Goal: Task Accomplishment & Management: Manage account settings

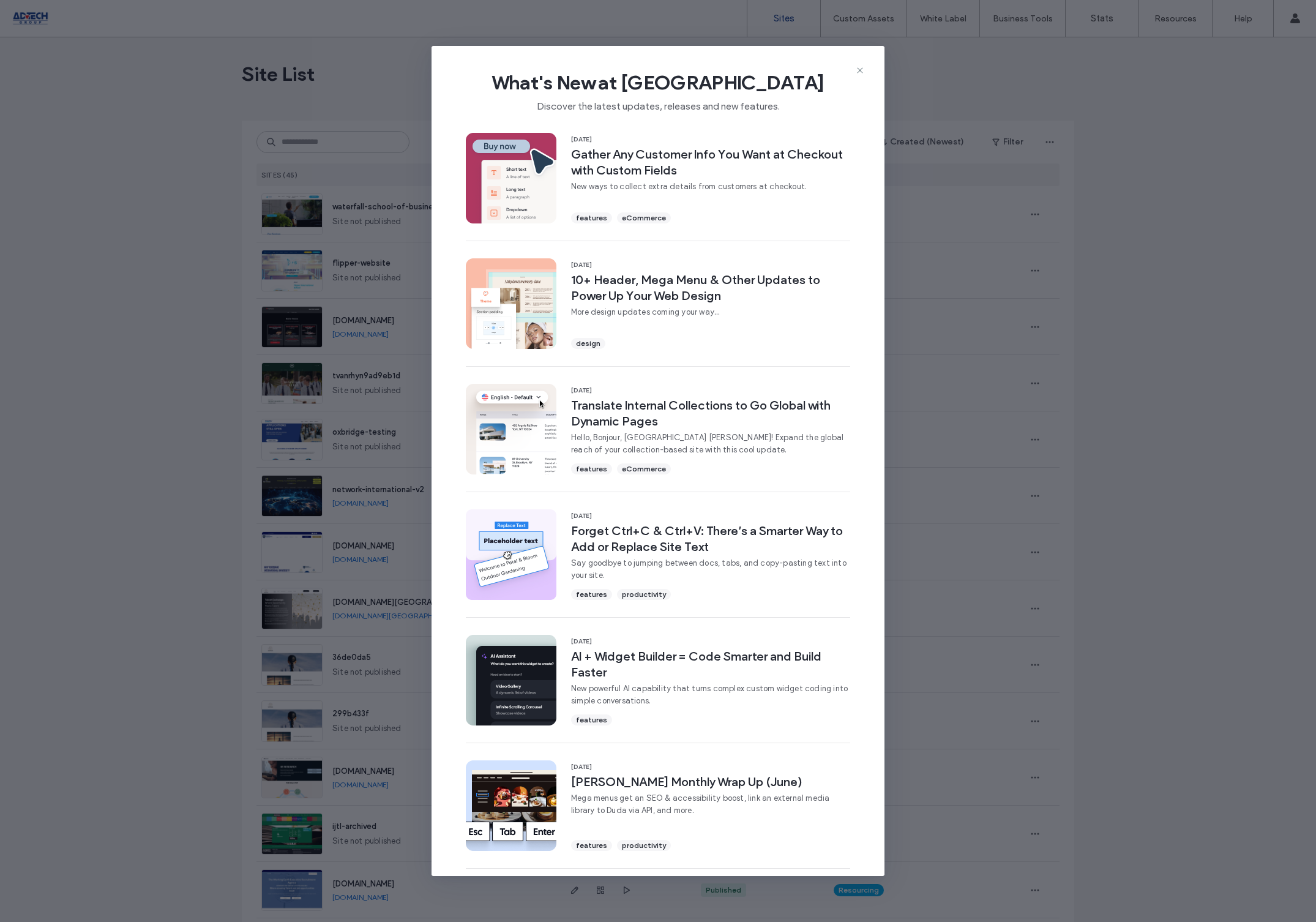
click at [860, 68] on icon at bounding box center [860, 70] width 10 height 10
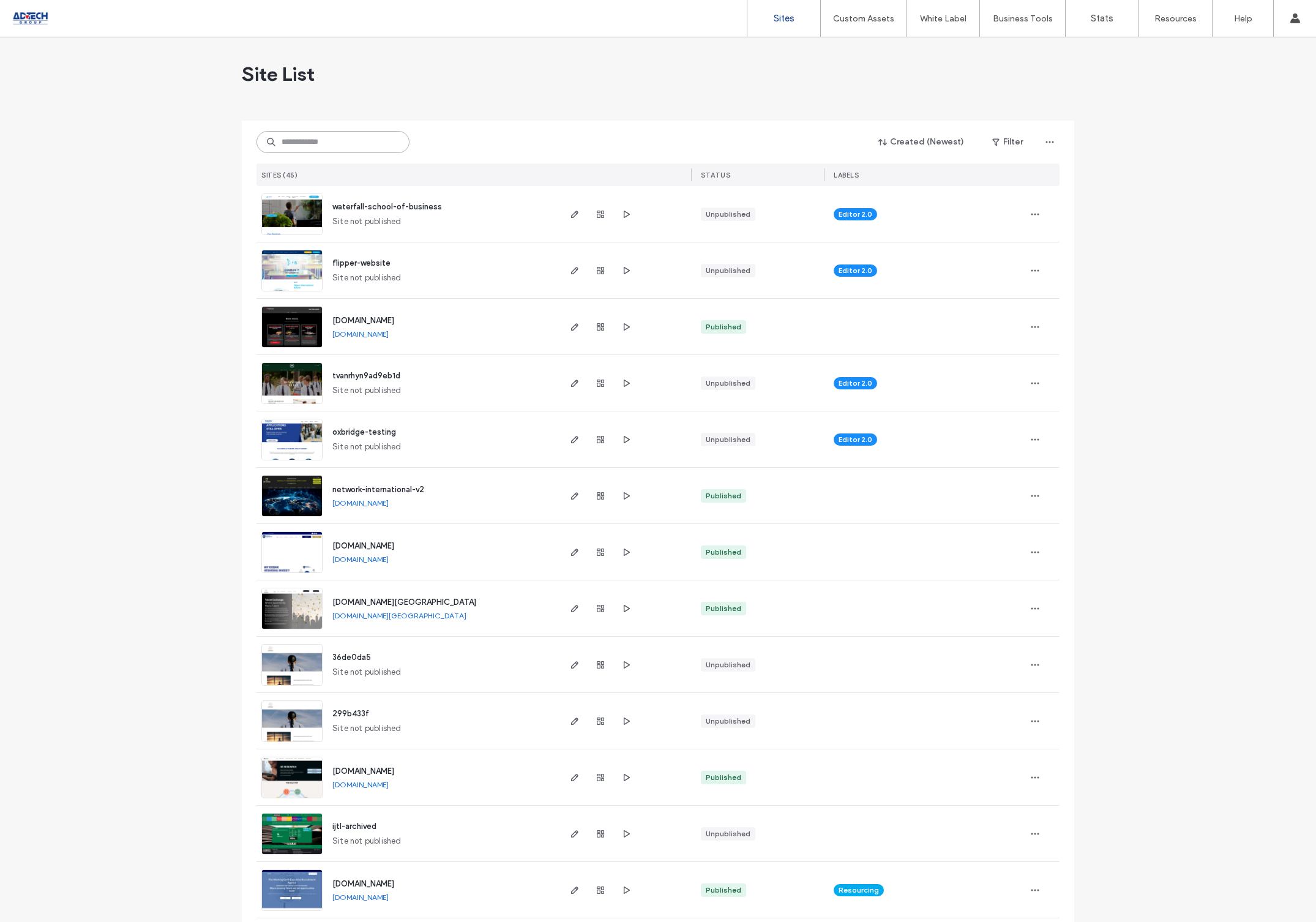
click at [301, 140] on input at bounding box center [332, 142] width 153 height 22
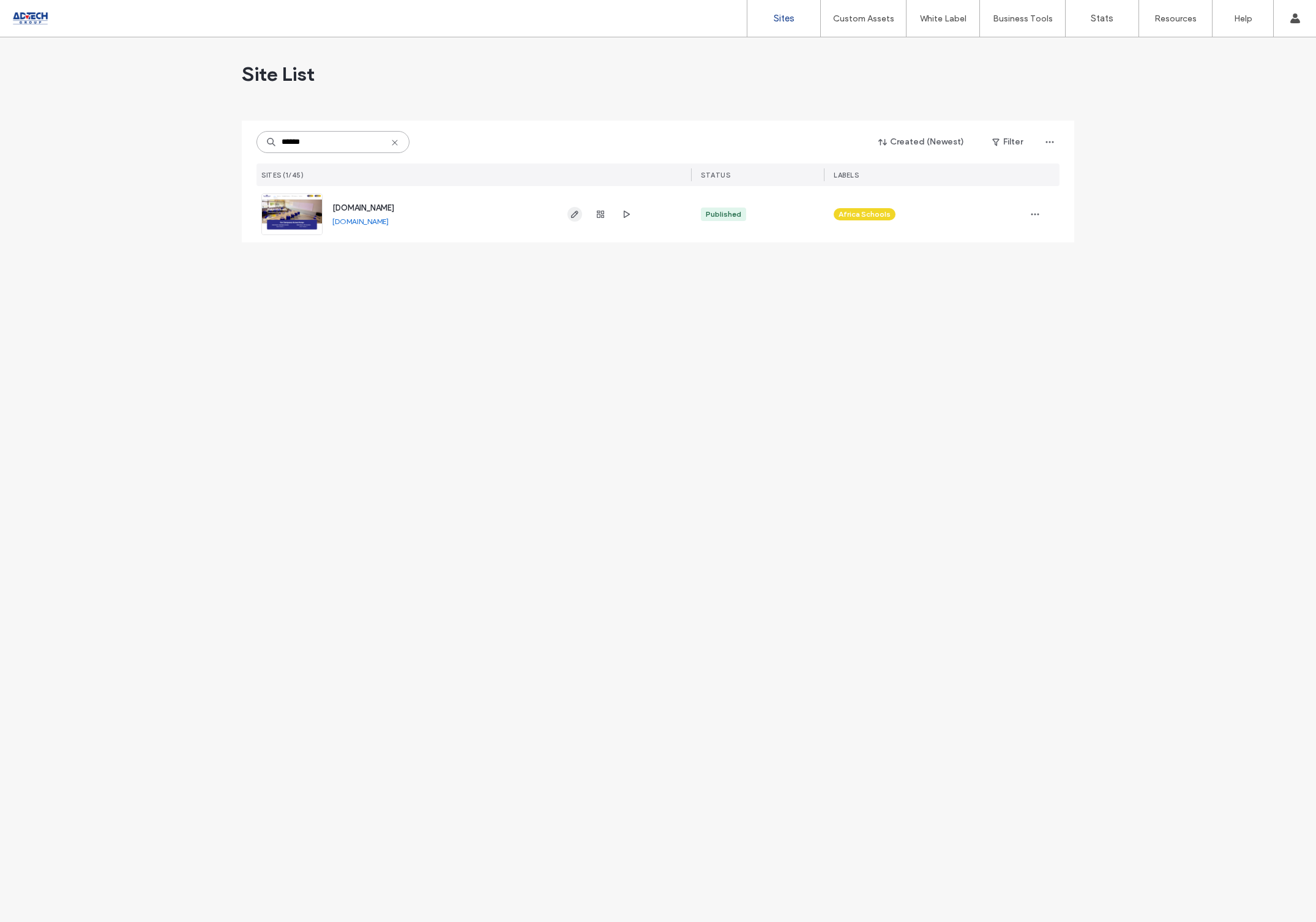
type input "******"
click at [575, 217] on icon "button" at bounding box center [574, 214] width 10 height 10
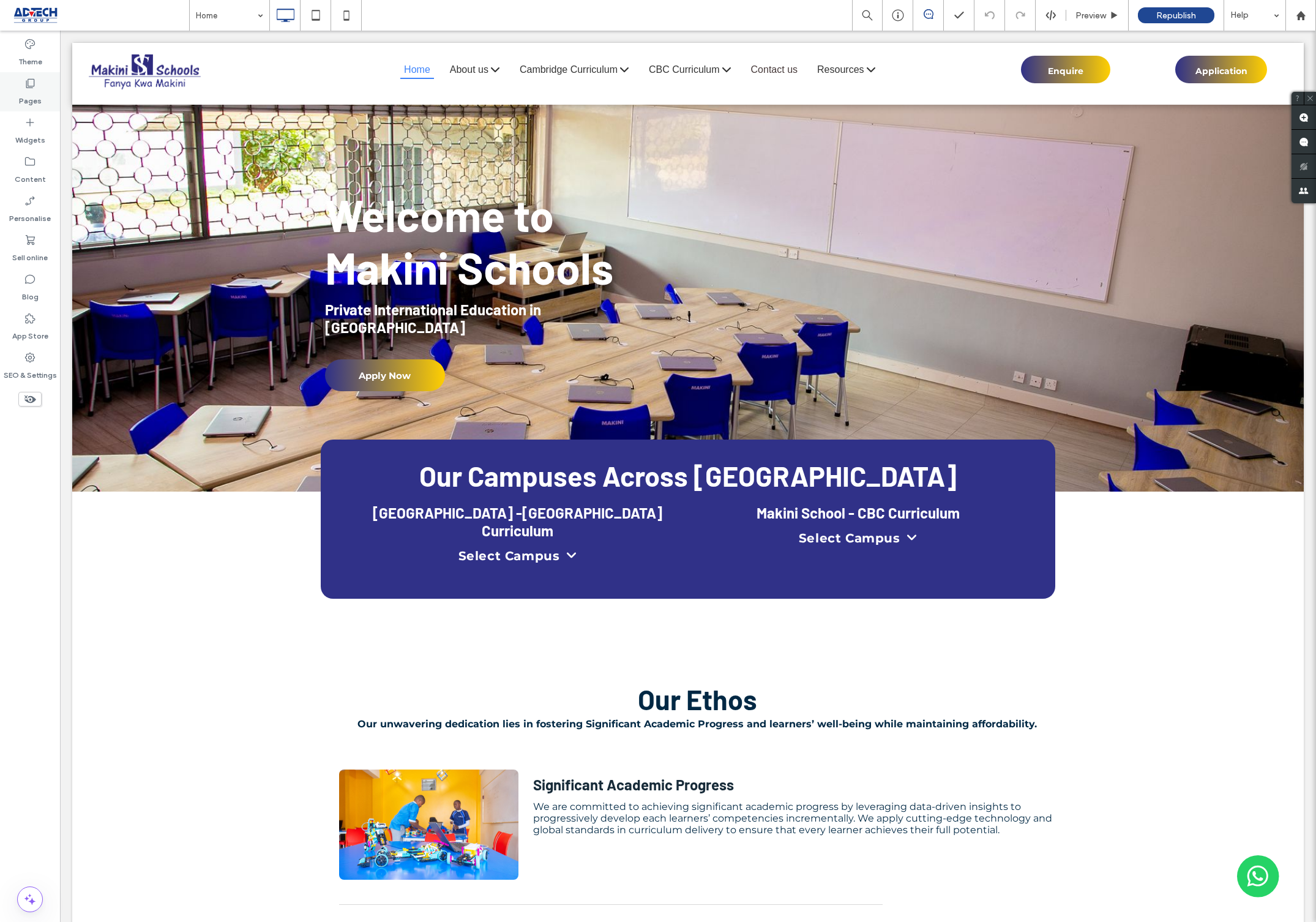
click at [36, 89] on icon at bounding box center [30, 83] width 12 height 12
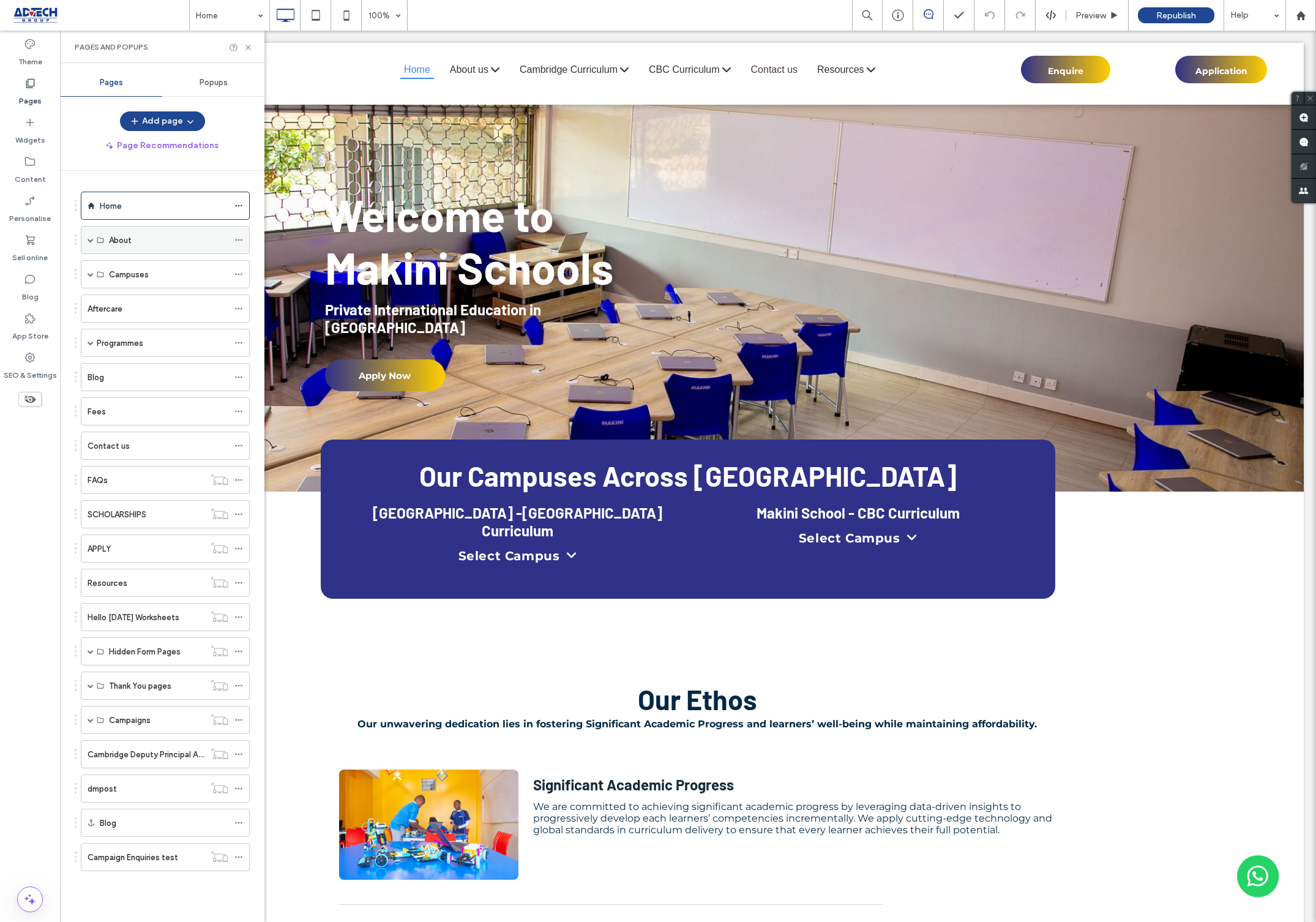
click at [93, 239] on span at bounding box center [90, 239] width 6 height 6
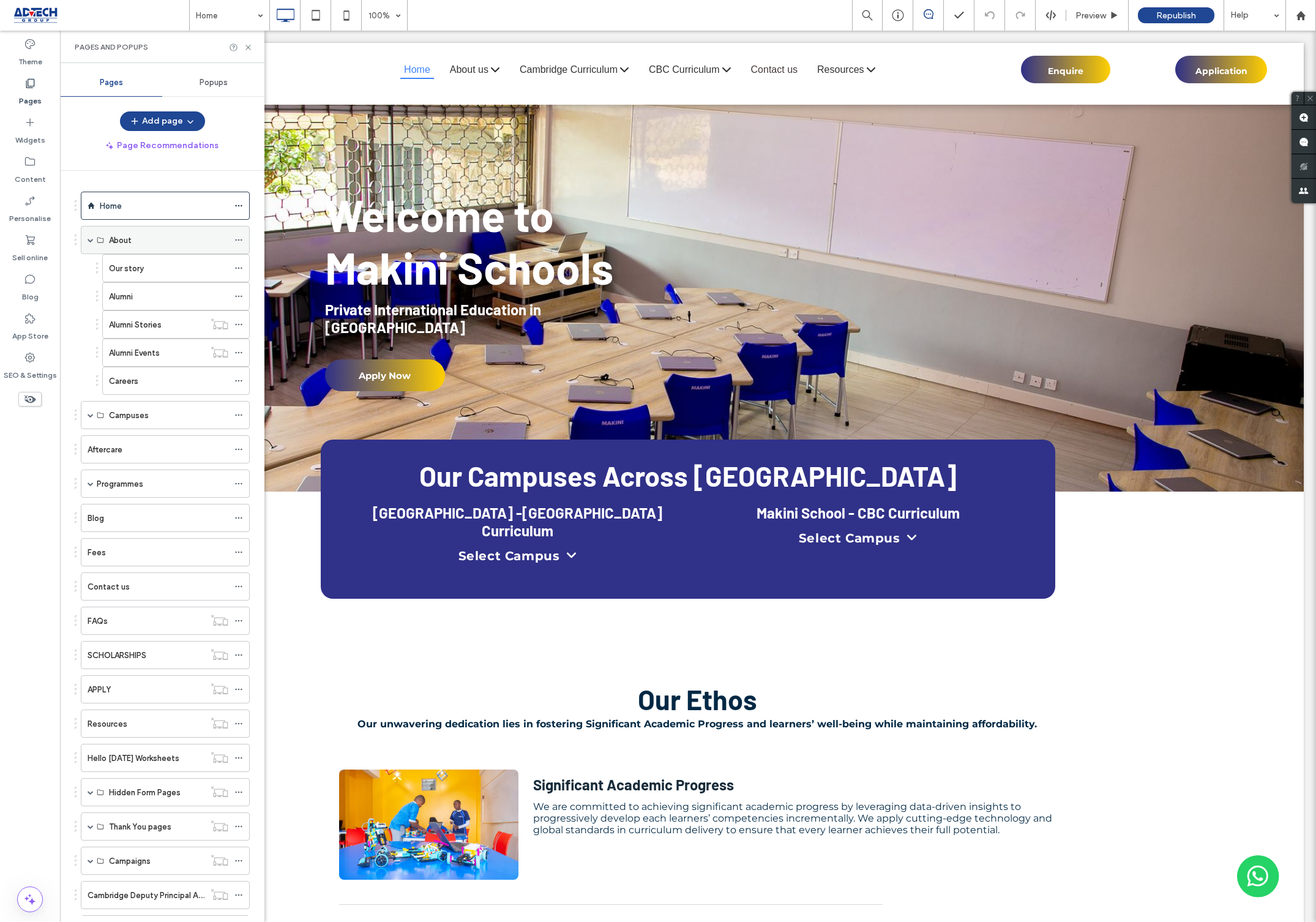
click at [93, 239] on span at bounding box center [90, 239] width 6 height 6
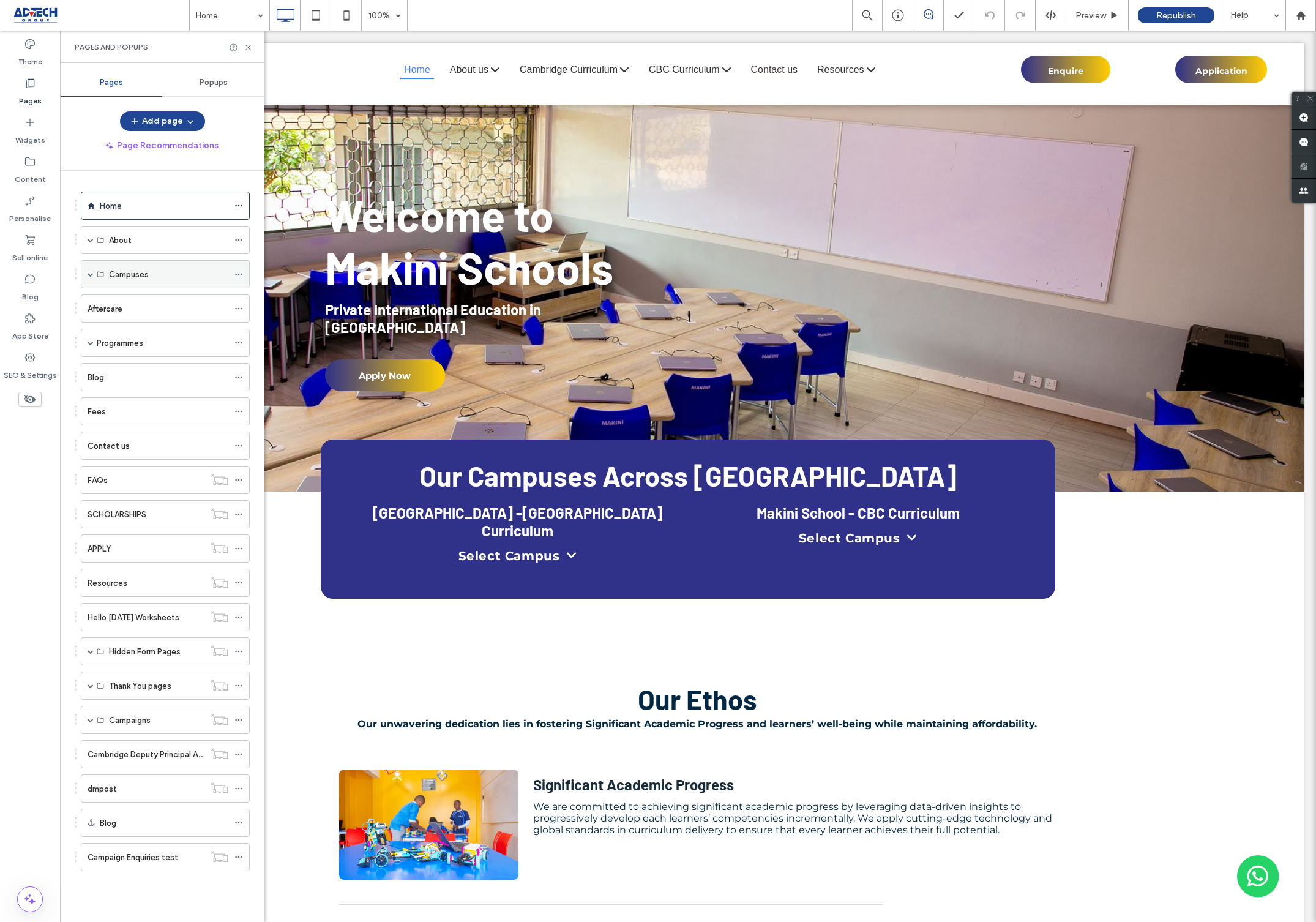
click at [85, 275] on div "Campuses" at bounding box center [165, 274] width 169 height 28
click at [89, 276] on span at bounding box center [90, 274] width 6 height 6
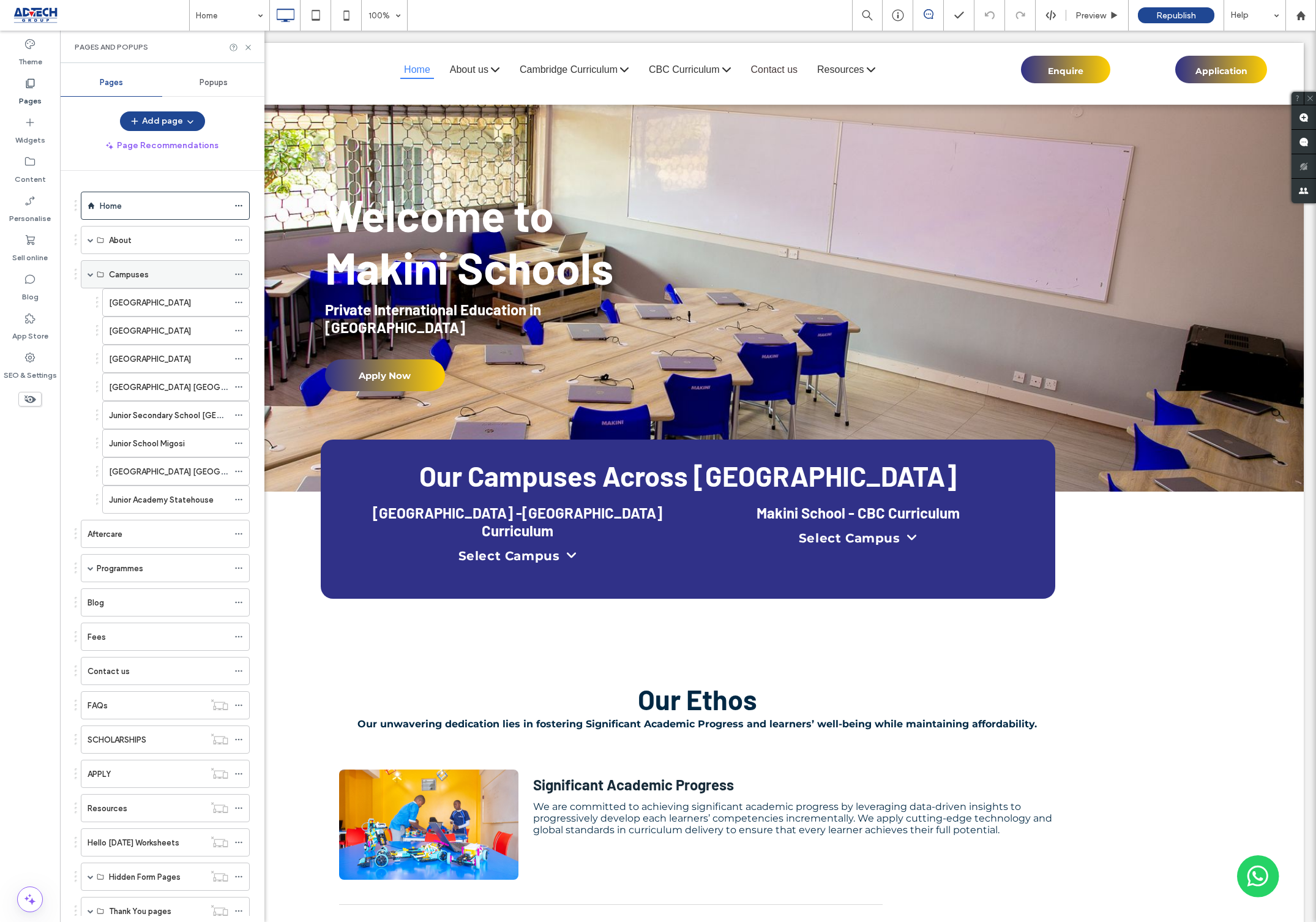
click at [89, 276] on span at bounding box center [90, 274] width 6 height 6
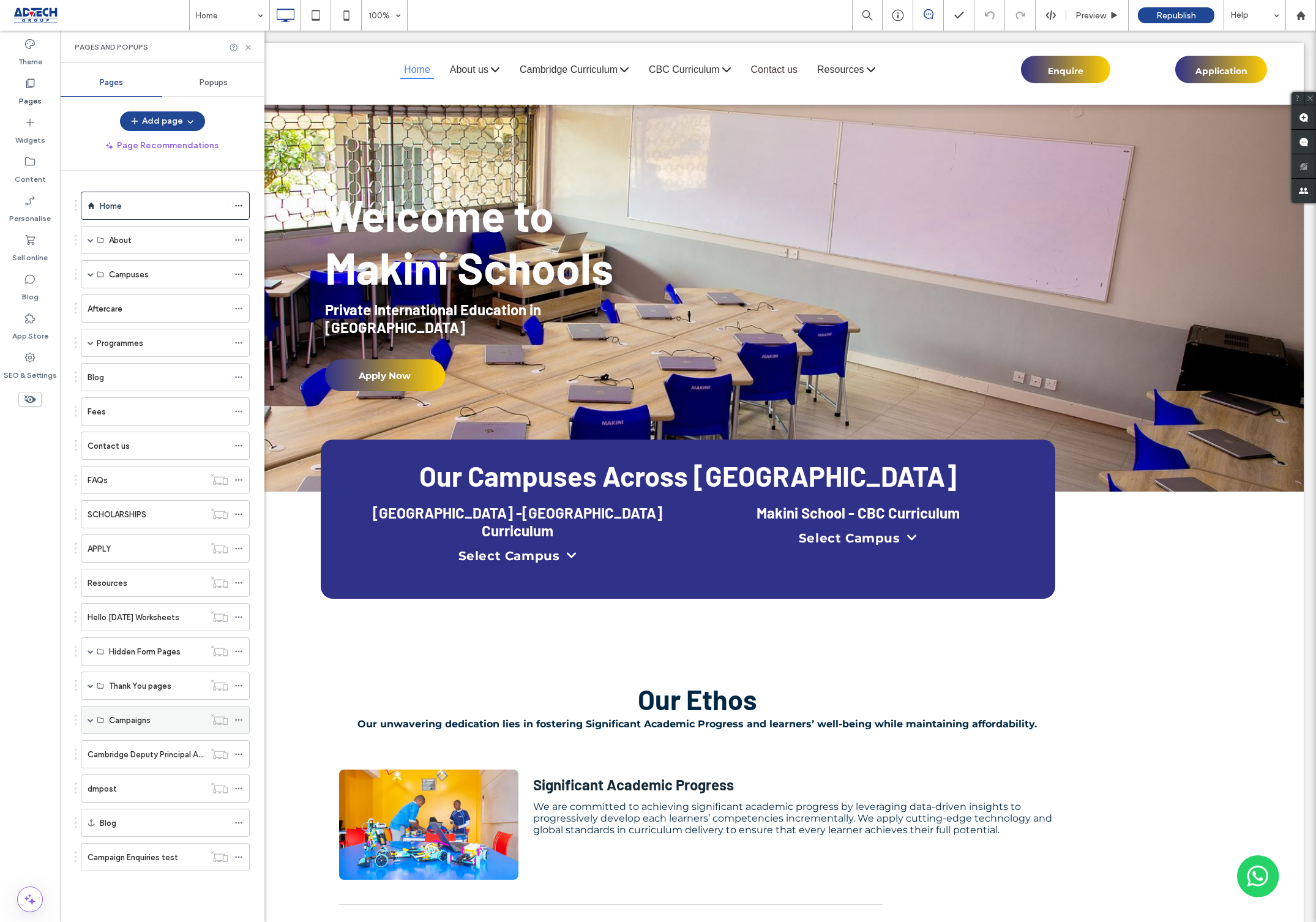
click at [90, 723] on span at bounding box center [90, 719] width 6 height 6
click at [85, 683] on div "Thank You pages" at bounding box center [165, 685] width 169 height 28
click at [88, 654] on span at bounding box center [90, 651] width 6 height 6
click at [226, 771] on div "Book a School Tour" at bounding box center [169, 765] width 120 height 13
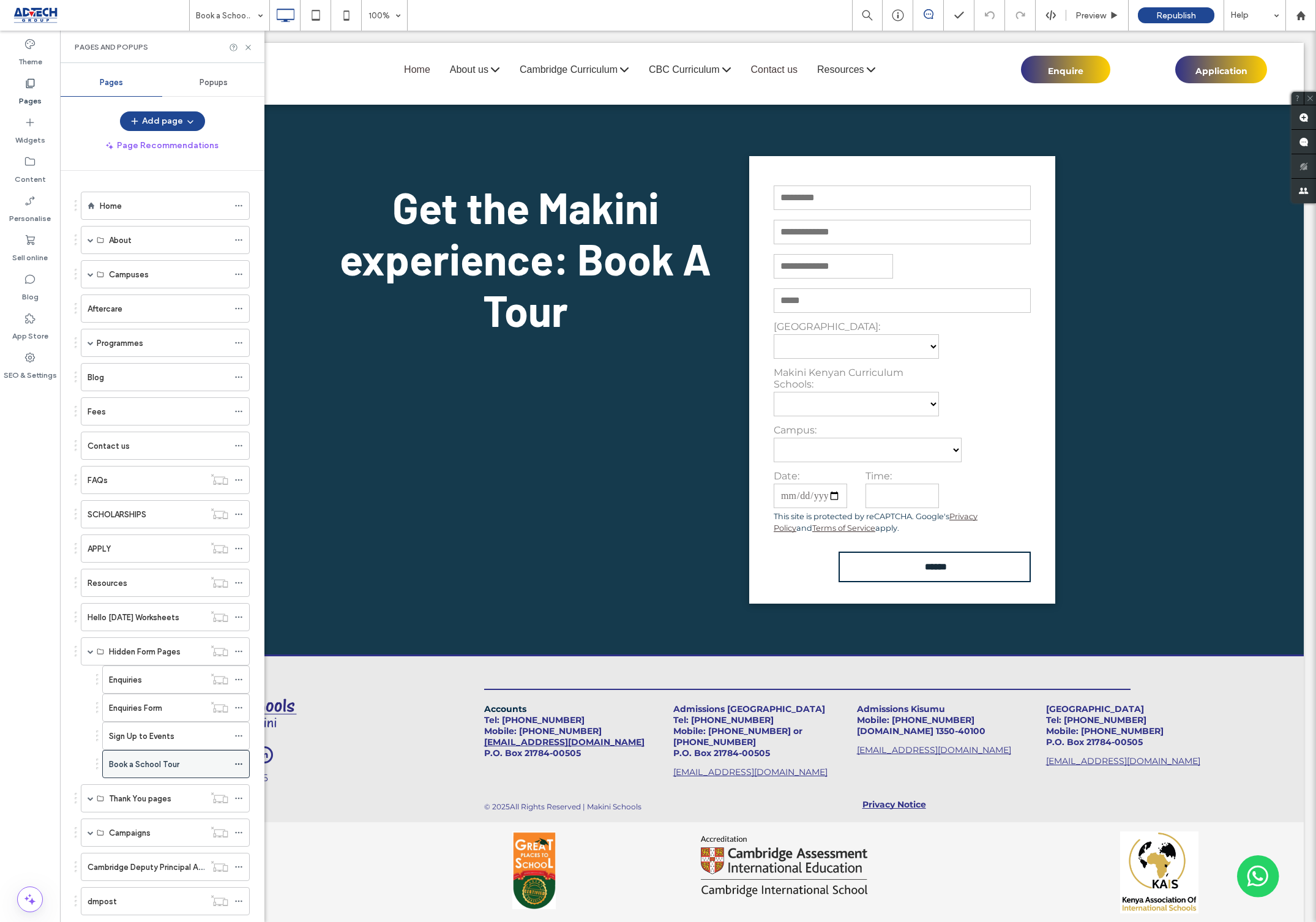
click at [237, 769] on icon at bounding box center [239, 763] width 8 height 8
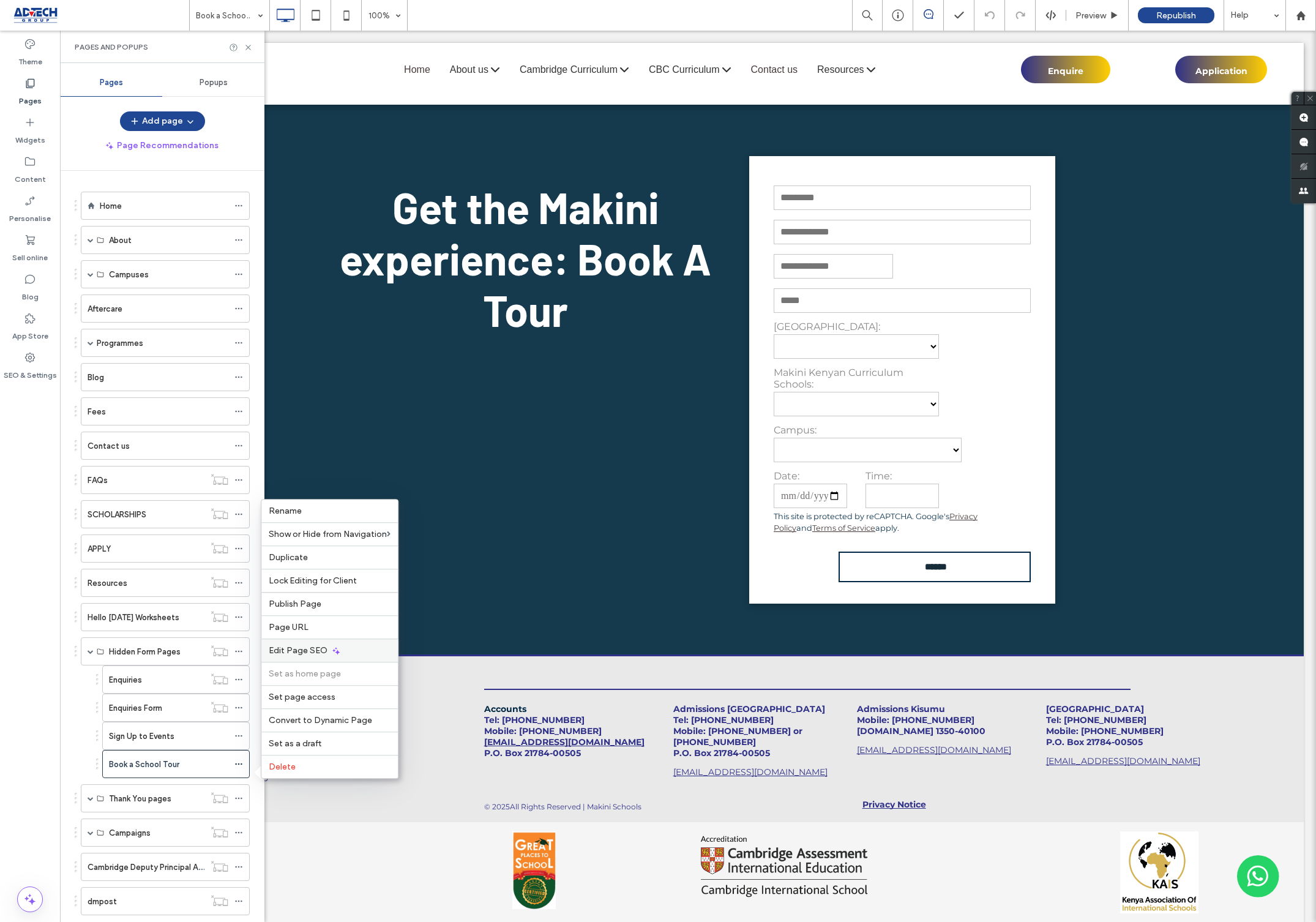
click at [311, 650] on span "Edit Page SEO" at bounding box center [298, 650] width 59 height 10
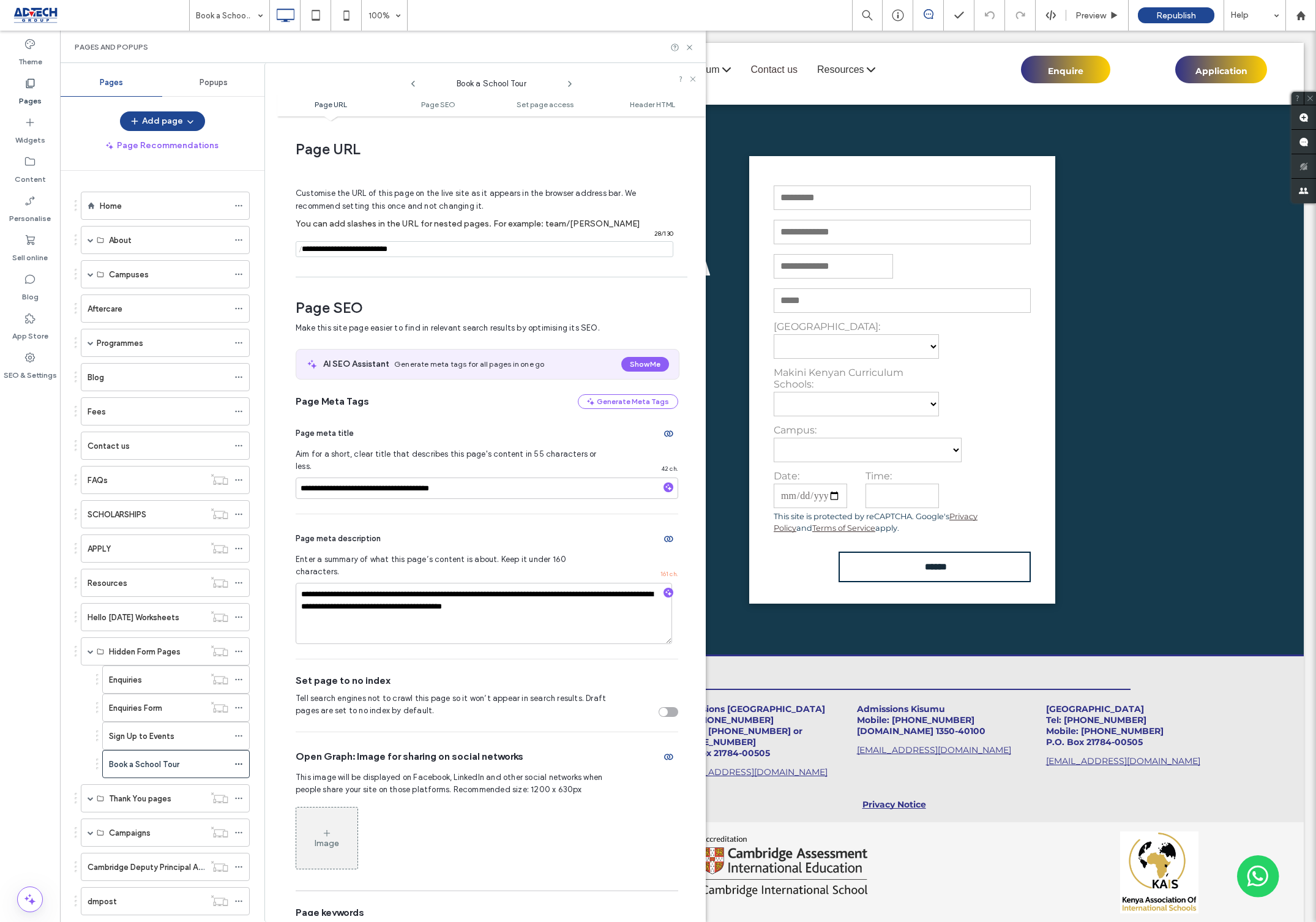
click at [391, 244] on input "notEmpty" at bounding box center [484, 249] width 378 height 16
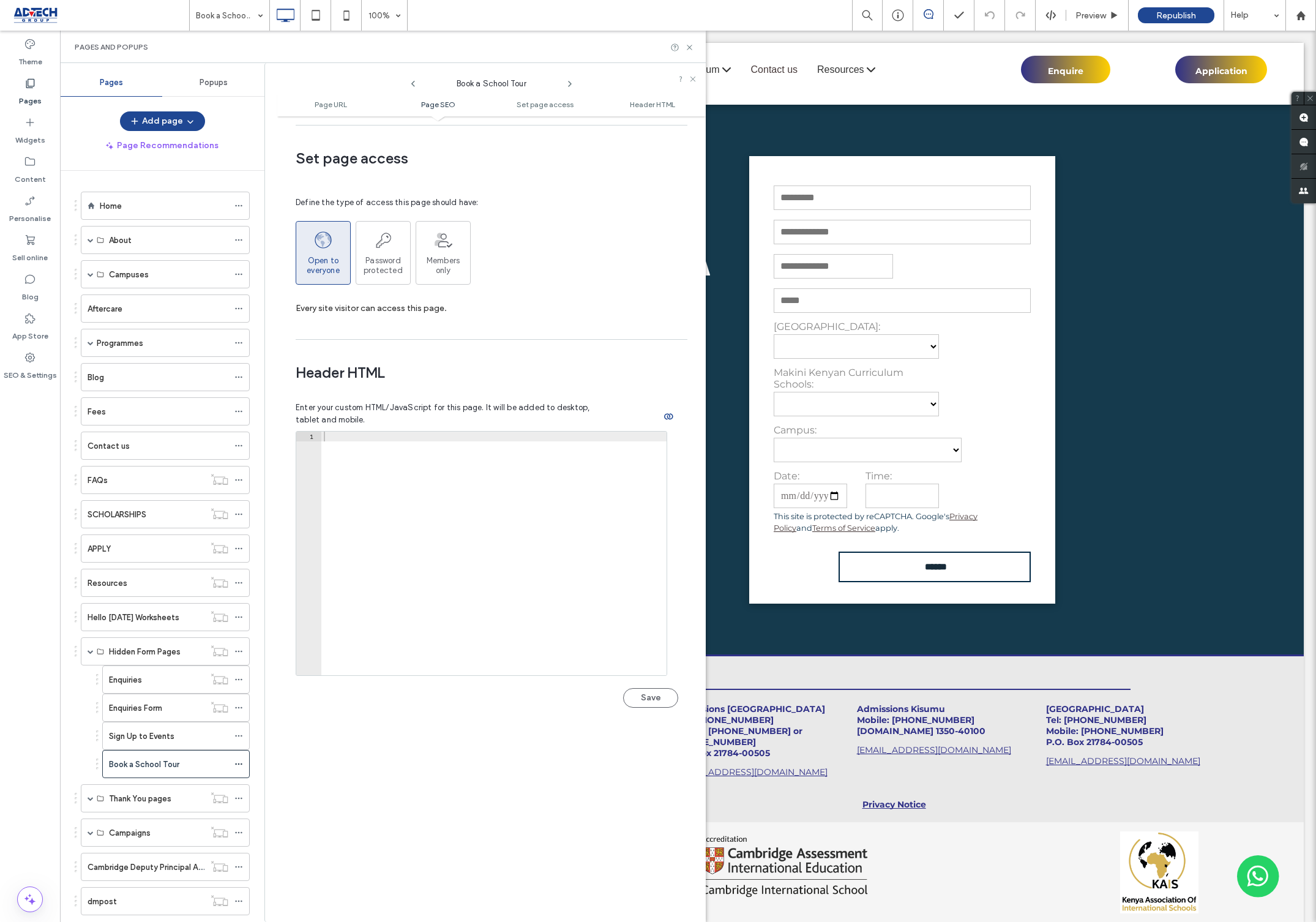
scroll to position [1176, 0]
